Goal: Task Accomplishment & Management: Use online tool/utility

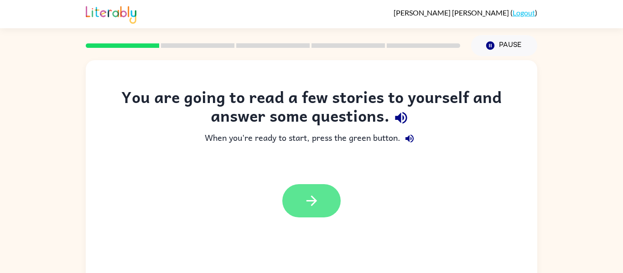
click at [316, 202] on icon "button" at bounding box center [312, 201] width 16 height 16
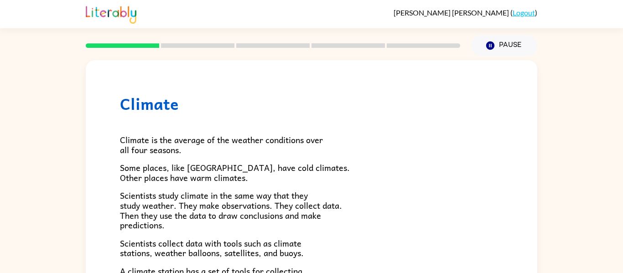
click at [129, 13] on img at bounding box center [111, 14] width 51 height 20
